Goal: Transaction & Acquisition: Purchase product/service

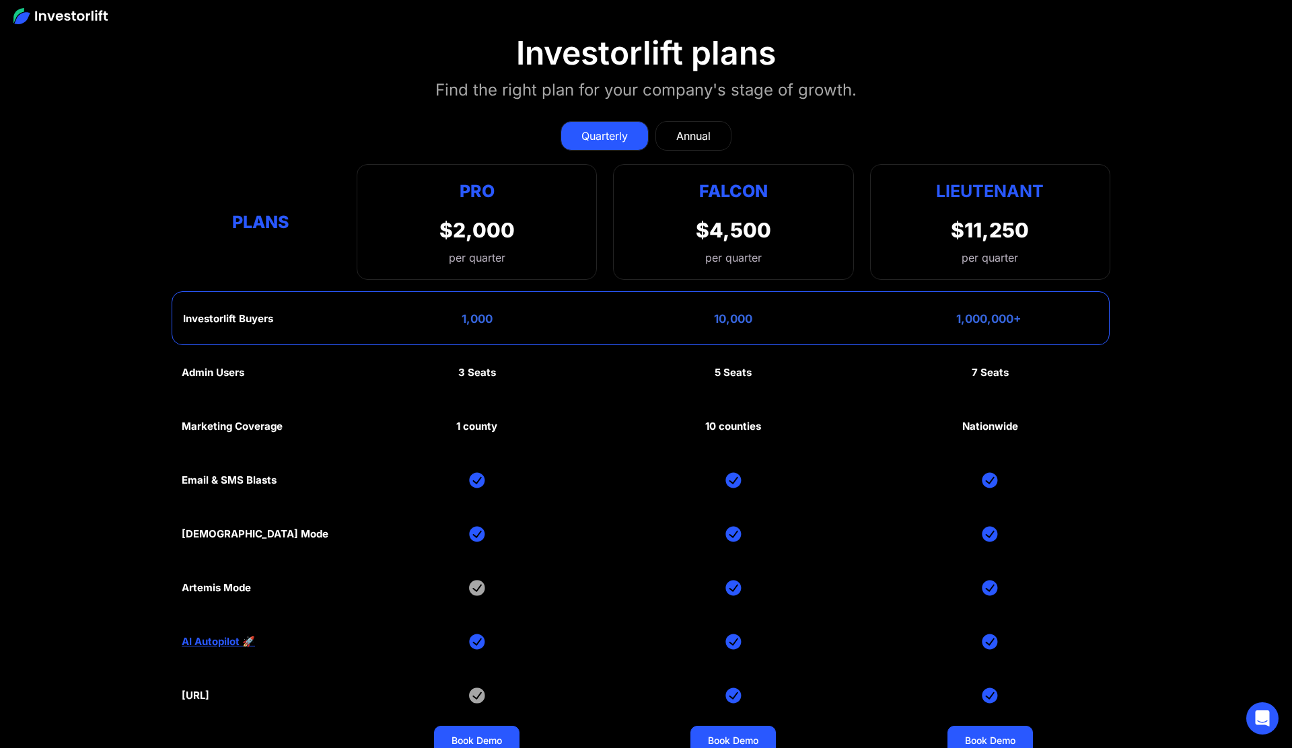
scroll to position [6232, 0]
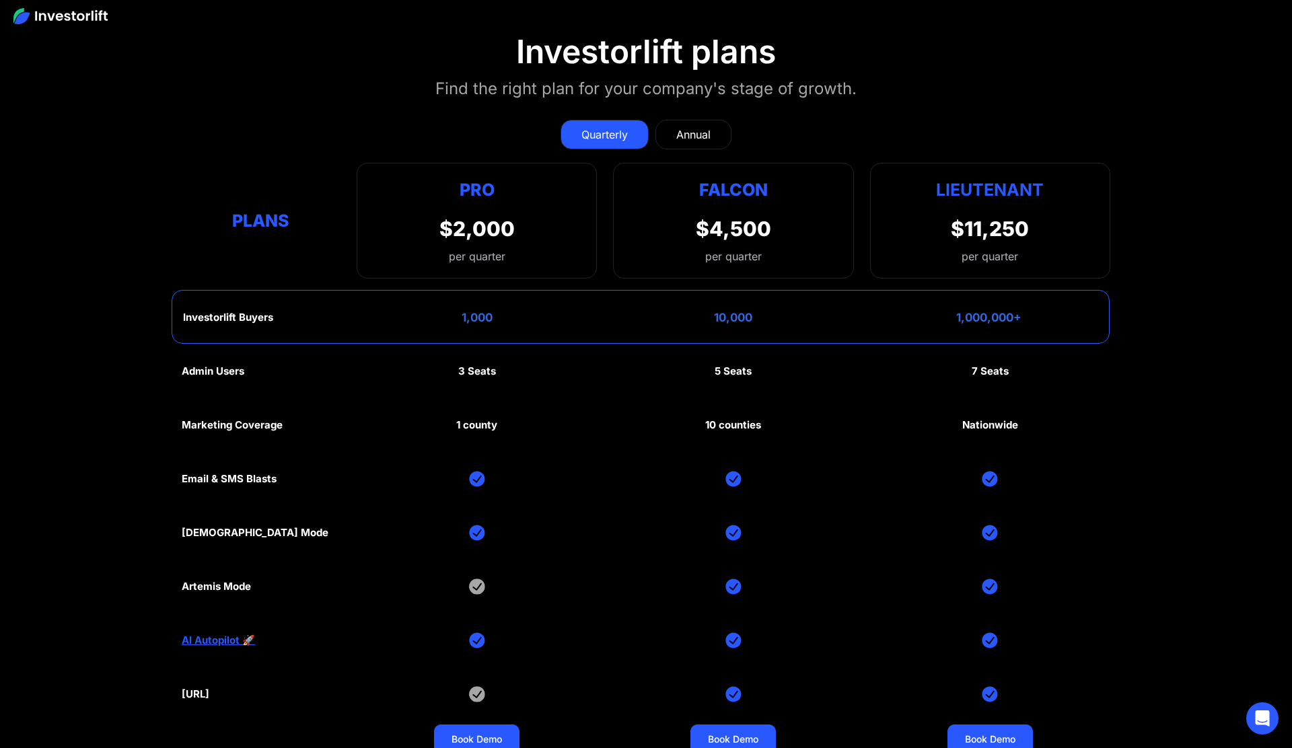
click at [696, 135] on div "Annual" at bounding box center [693, 135] width 34 height 16
click at [588, 132] on div "Quarterly" at bounding box center [605, 135] width 46 height 16
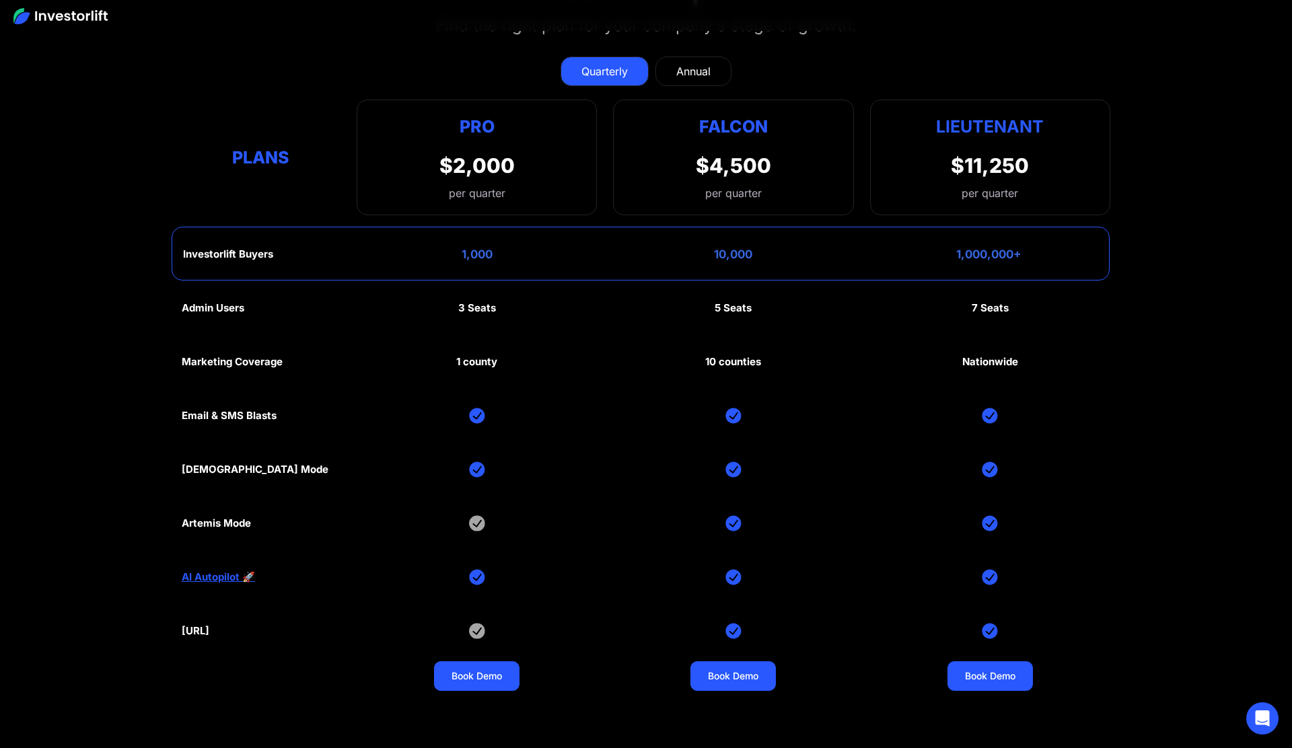
scroll to position [6293, 0]
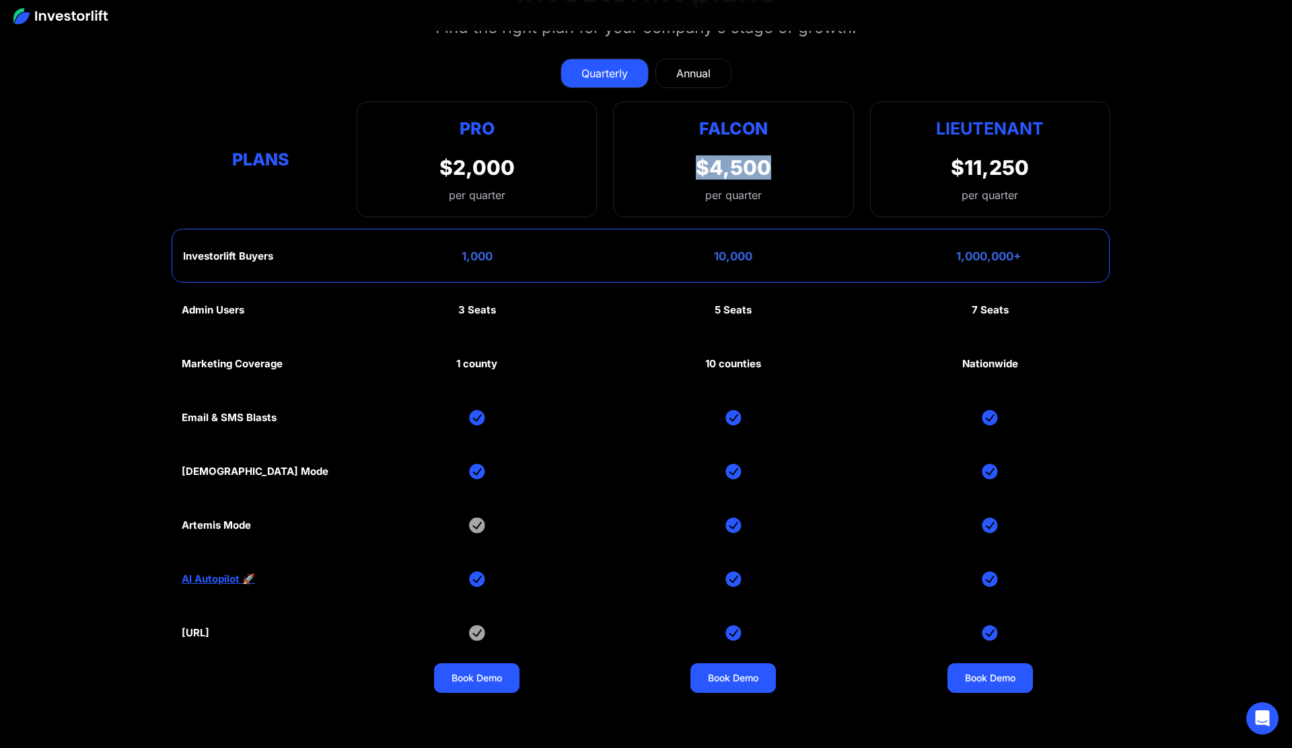
drag, startPoint x: 696, startPoint y: 165, endPoint x: 765, endPoint y: 161, distance: 69.4
click at [765, 161] on div "$4,500" at bounding box center [733, 167] width 75 height 24
click at [766, 161] on div "$4,500" at bounding box center [733, 167] width 75 height 24
drag, startPoint x: 699, startPoint y: 163, endPoint x: 787, endPoint y: 168, distance: 88.3
click at [787, 168] on div "Falcon $4,500 per quarter" at bounding box center [733, 160] width 240 height 116
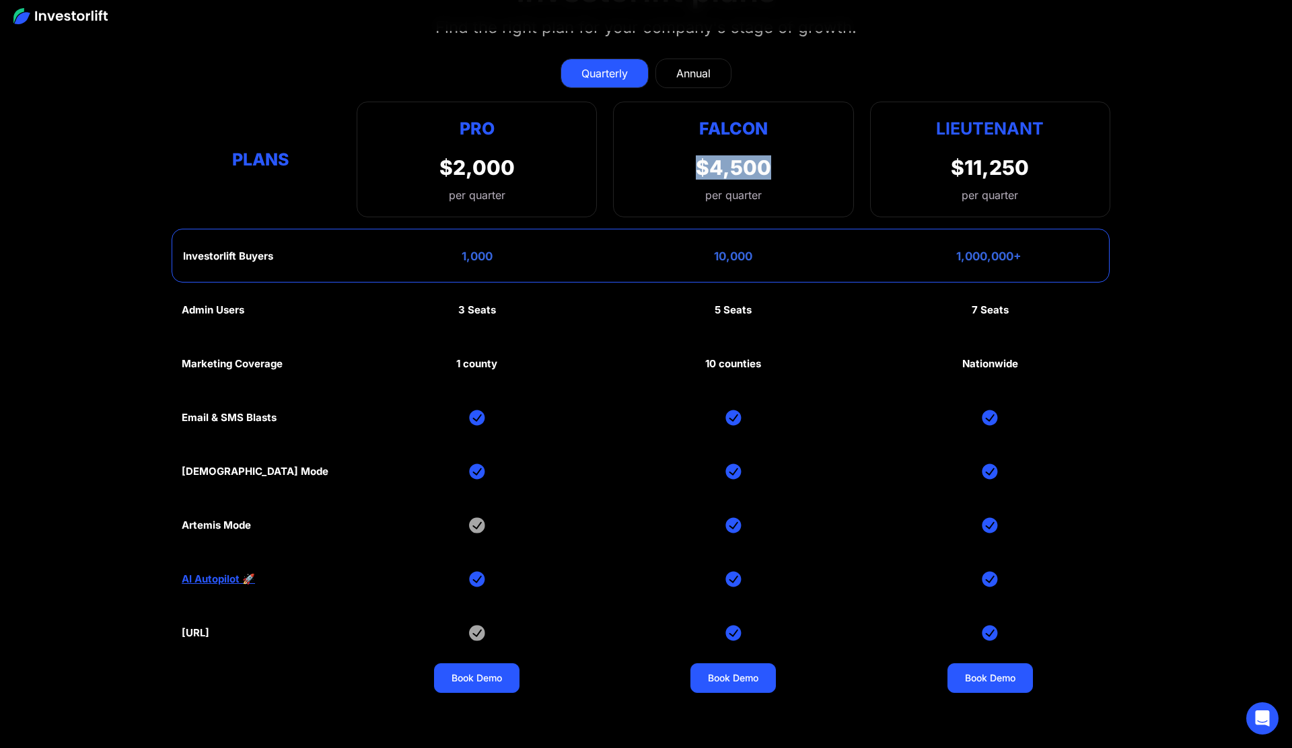
drag, startPoint x: 718, startPoint y: 166, endPoint x: 701, endPoint y: 164, distance: 16.2
click at [718, 166] on div "$4,500" at bounding box center [733, 167] width 75 height 24
drag, startPoint x: 698, startPoint y: 164, endPoint x: 780, endPoint y: 166, distance: 82.1
click at [780, 166] on div "Falcon $4,500 per quarter" at bounding box center [733, 160] width 240 height 116
drag, startPoint x: 744, startPoint y: 166, endPoint x: 709, endPoint y: 162, distance: 35.2
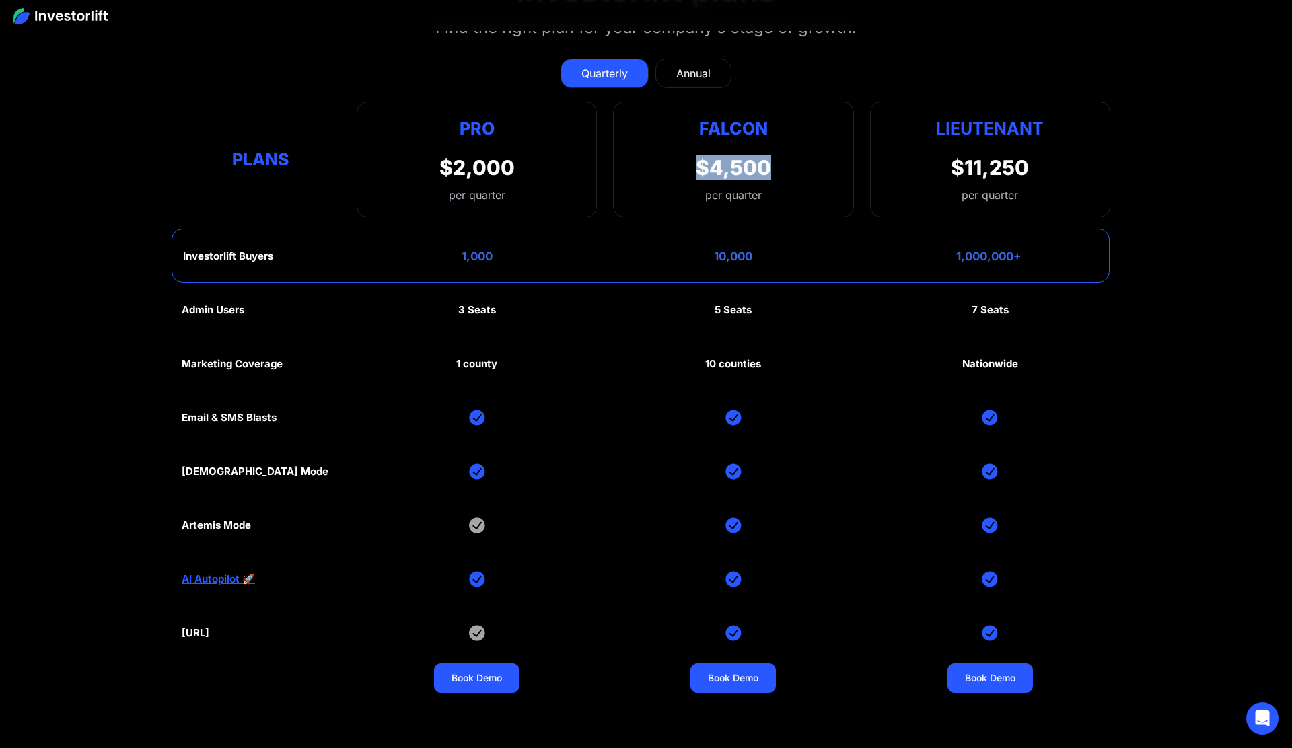
click at [744, 166] on div "$4,500" at bounding box center [733, 167] width 75 height 24
drag, startPoint x: 697, startPoint y: 162, endPoint x: 765, endPoint y: 166, distance: 68.1
click at [765, 166] on div "$4,500" at bounding box center [733, 167] width 75 height 24
click at [723, 166] on div "$4,500" at bounding box center [733, 167] width 75 height 24
drag, startPoint x: 690, startPoint y: 162, endPoint x: 796, endPoint y: 165, distance: 105.7
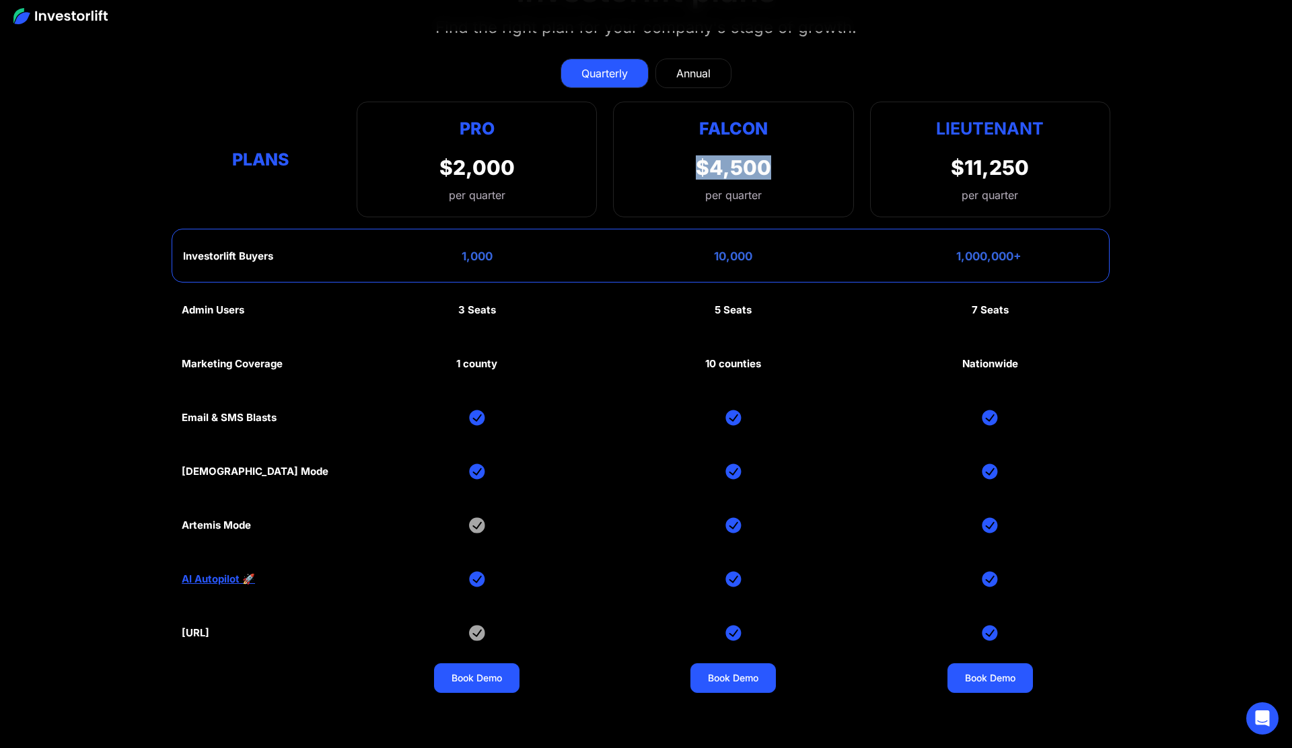
click at [796, 165] on div "Falcon $4,500 per quarter" at bounding box center [733, 160] width 240 height 116
click at [769, 164] on div "$4,500" at bounding box center [733, 167] width 75 height 24
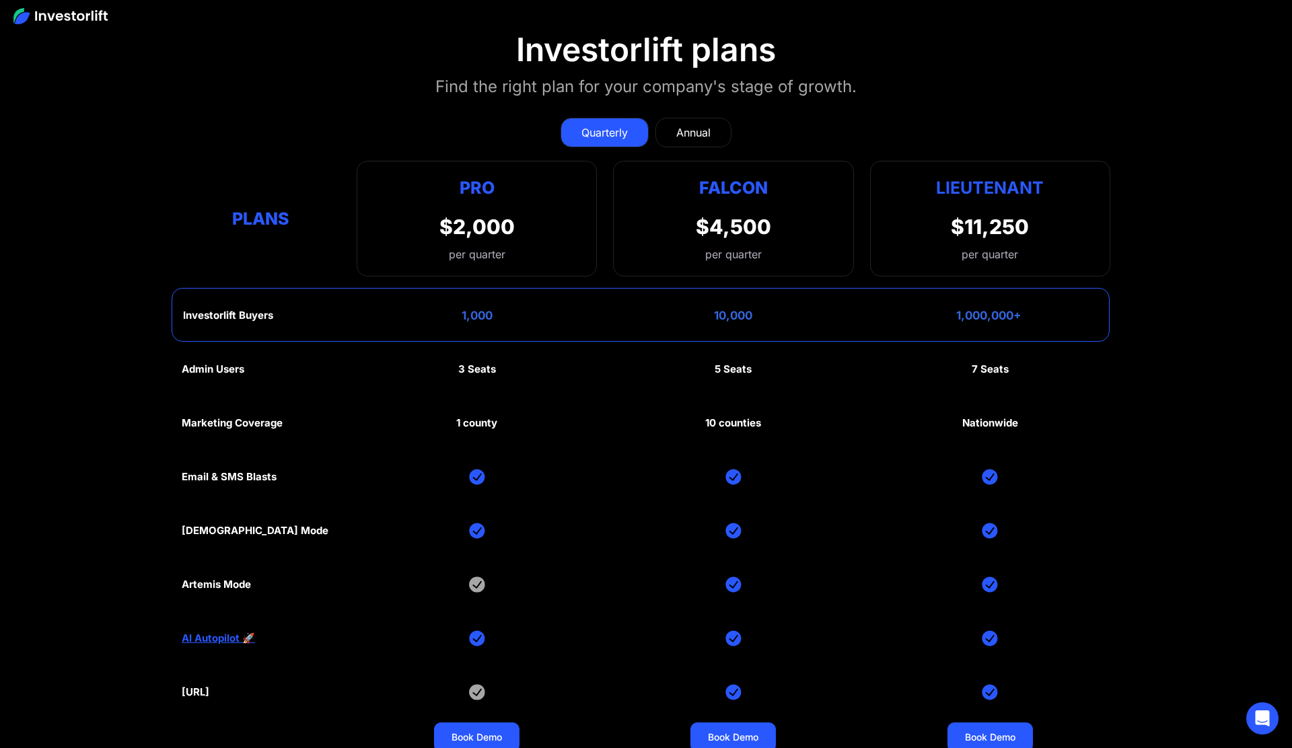
scroll to position [6232, 0]
